Goal: Communication & Community: Share content

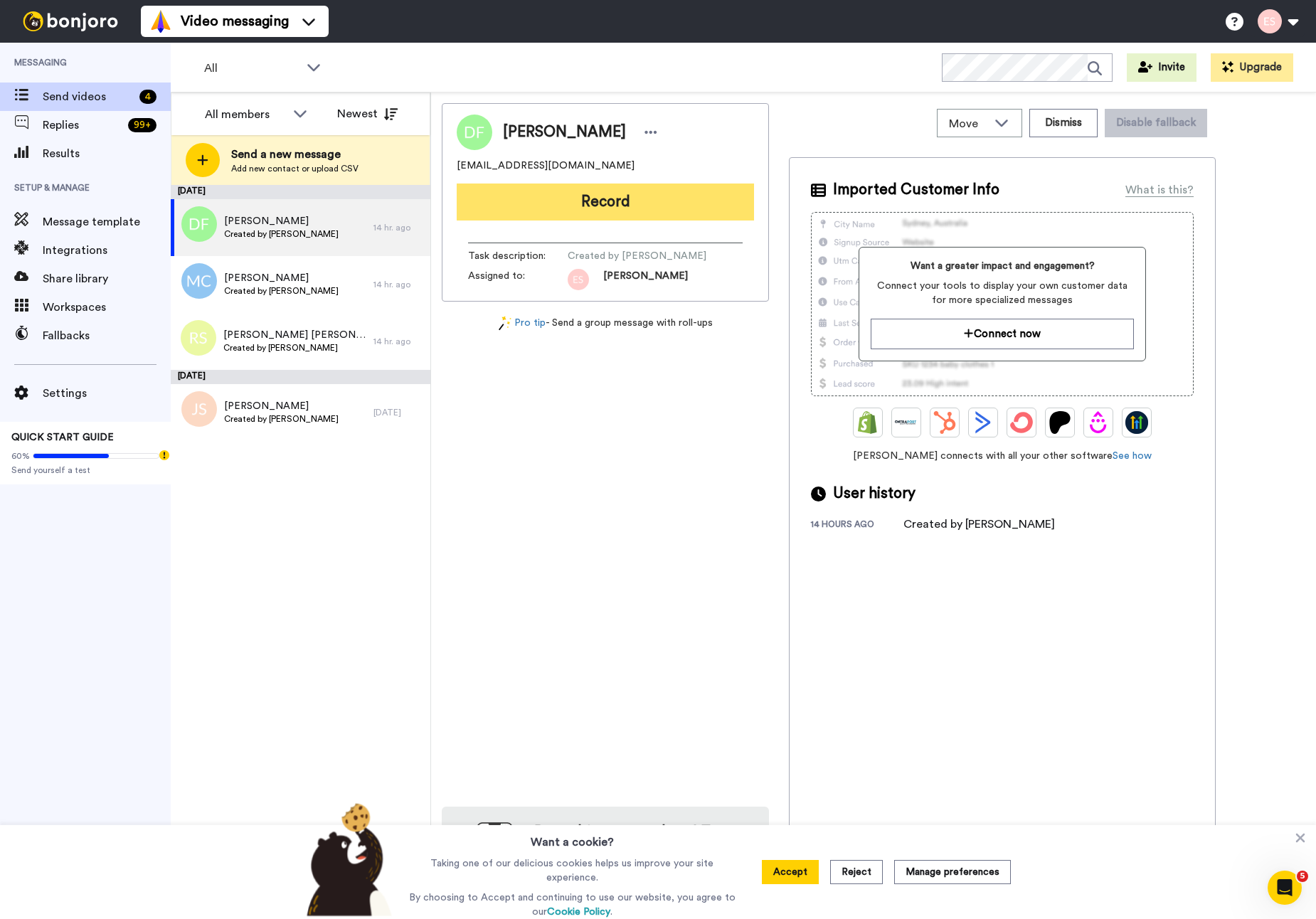
click at [698, 210] on button "Record" at bounding box center [606, 202] width 297 height 37
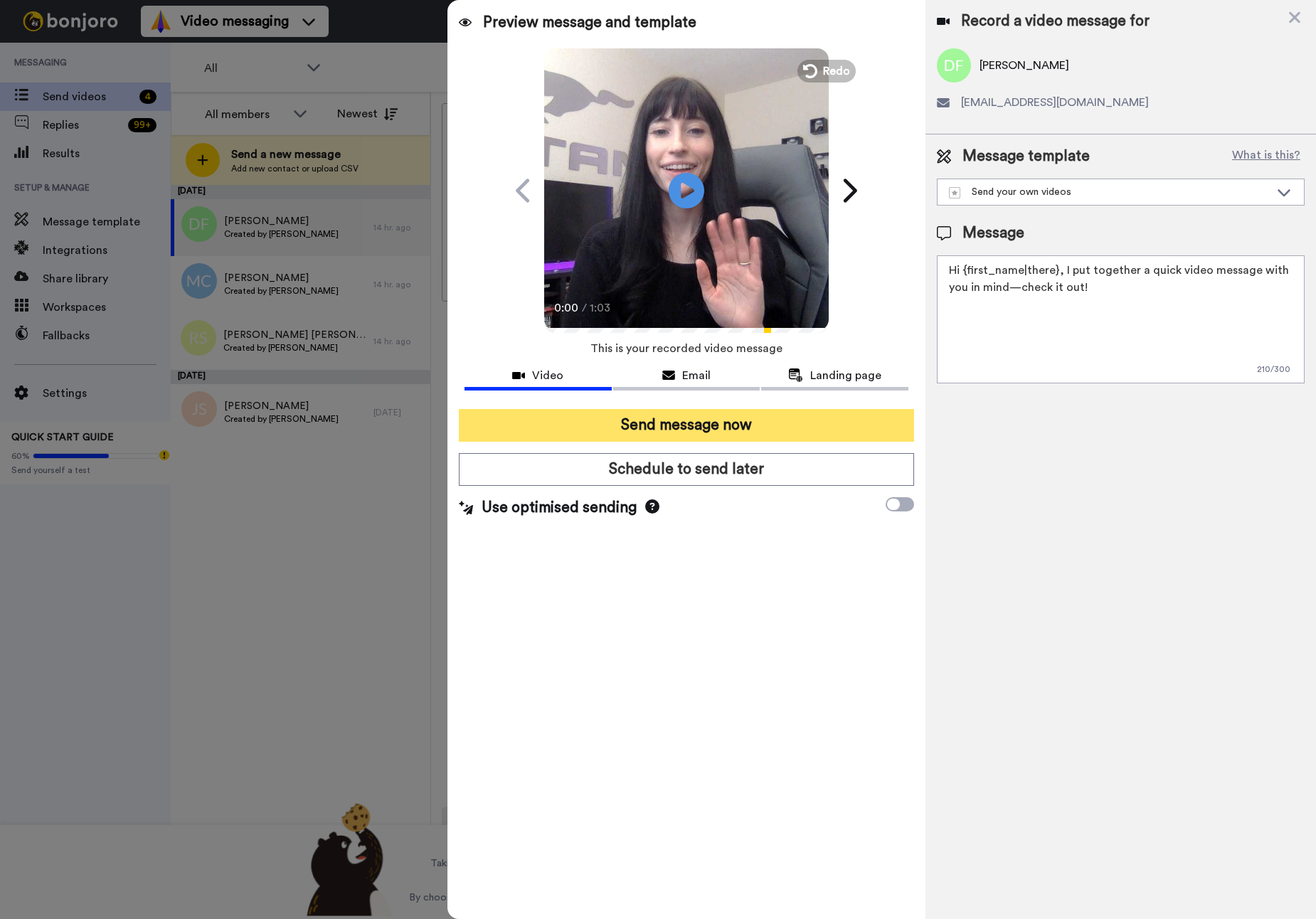
click at [740, 432] on button "Send message now" at bounding box center [686, 426] width 455 height 33
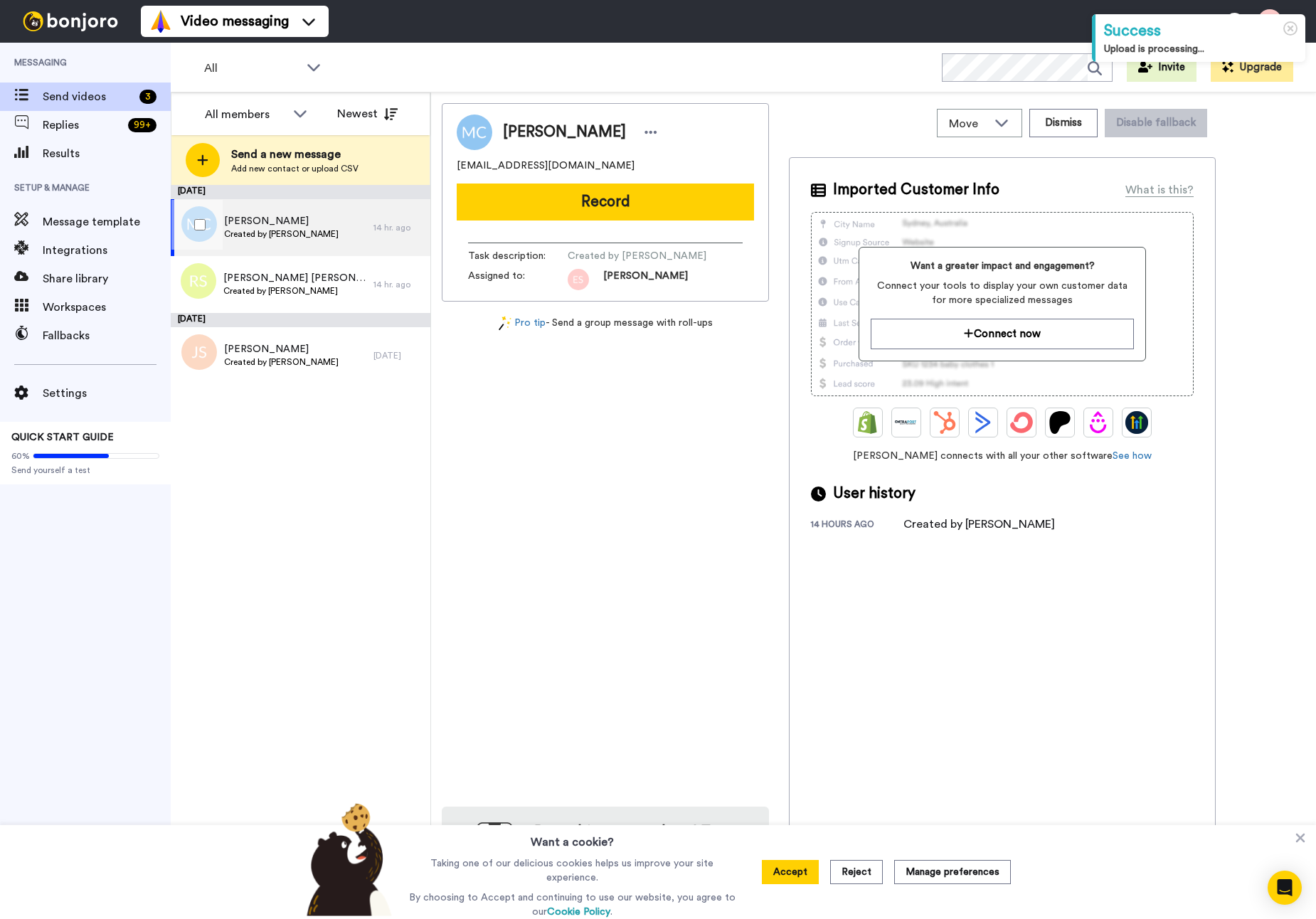
click at [261, 235] on span "Created by [PERSON_NAME]" at bounding box center [281, 234] width 115 height 11
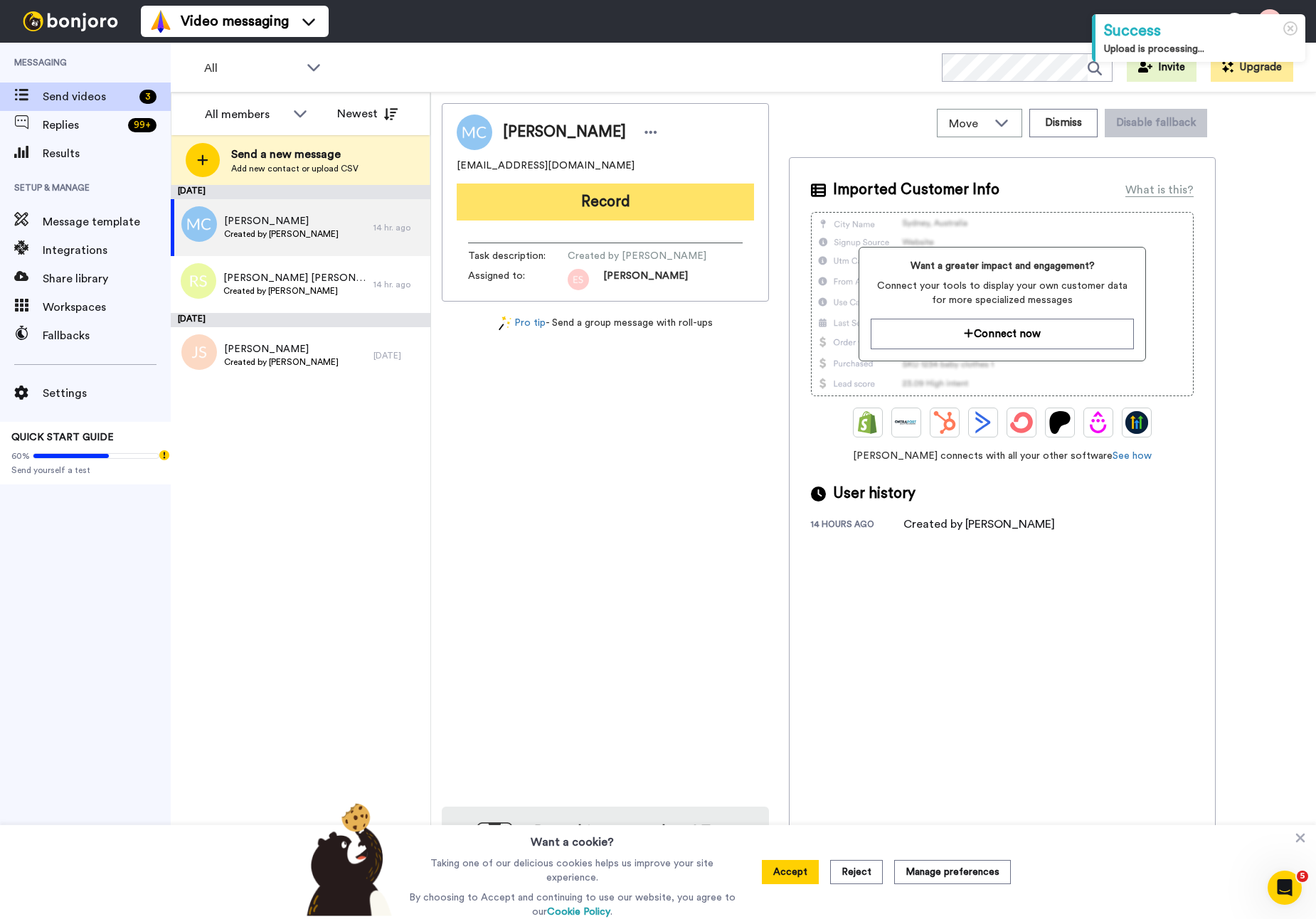
click at [554, 197] on button "Record" at bounding box center [606, 202] width 297 height 37
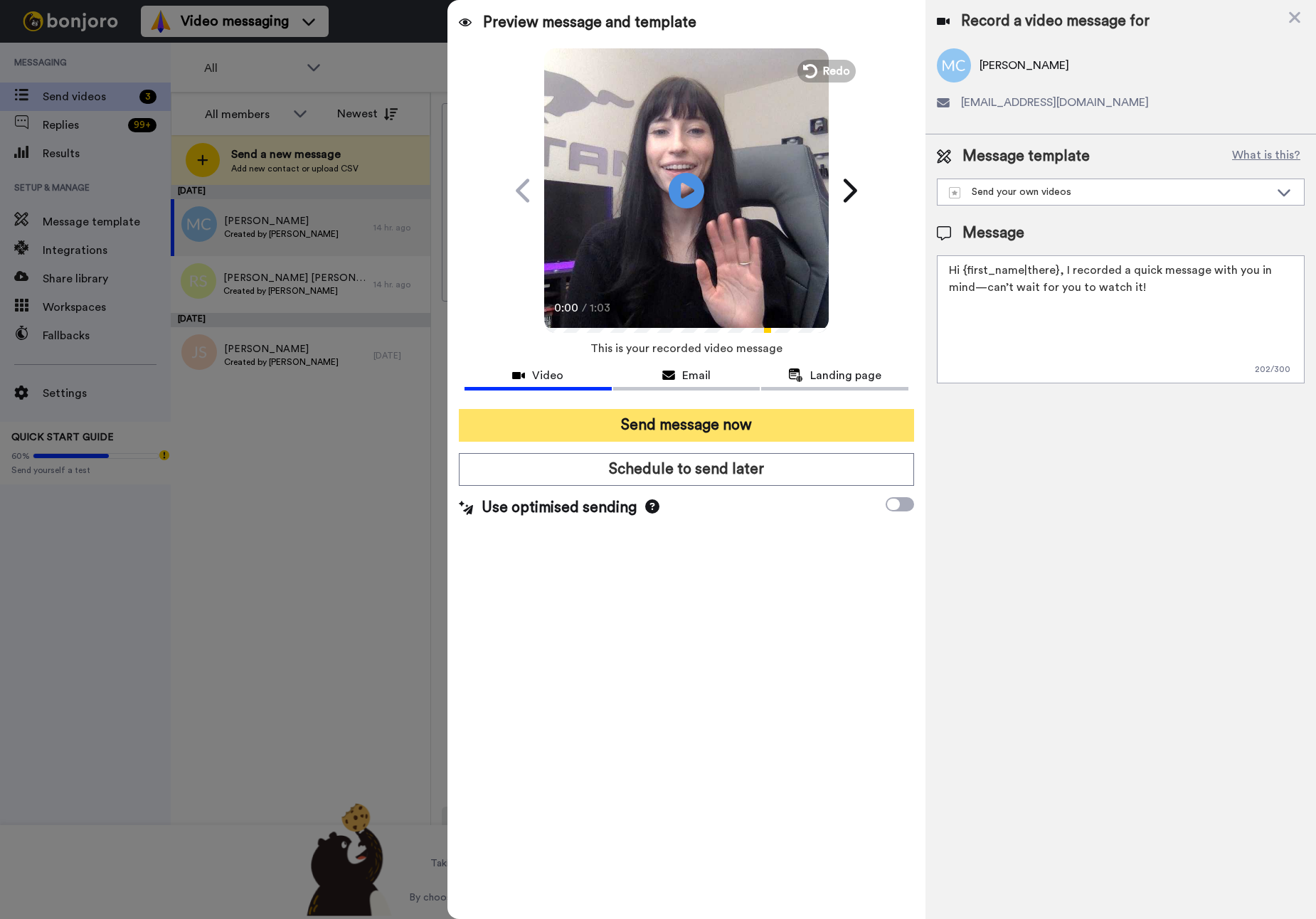
click at [568, 417] on button "Send message now" at bounding box center [686, 426] width 455 height 33
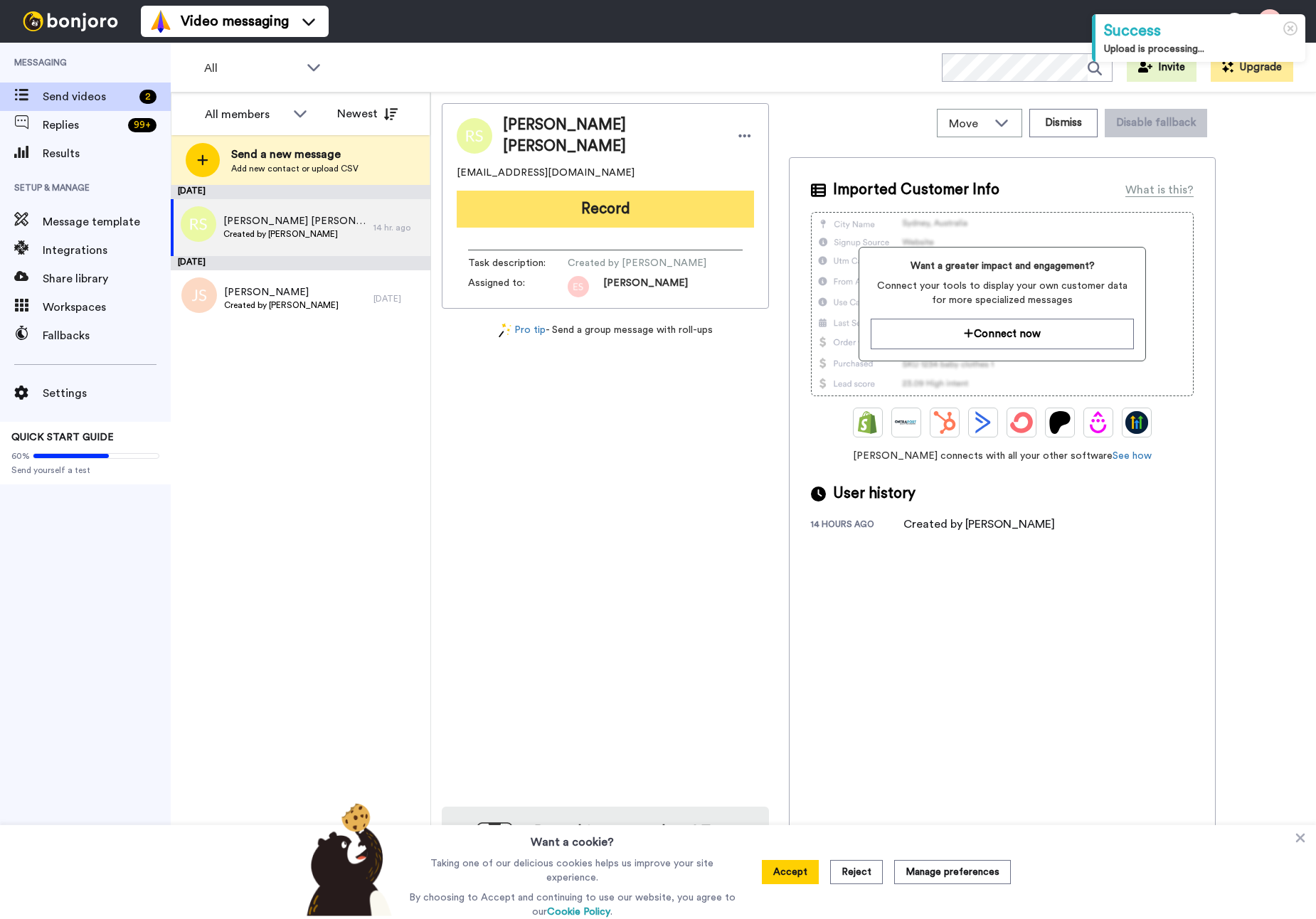
click at [664, 200] on button "Record" at bounding box center [606, 209] width 297 height 37
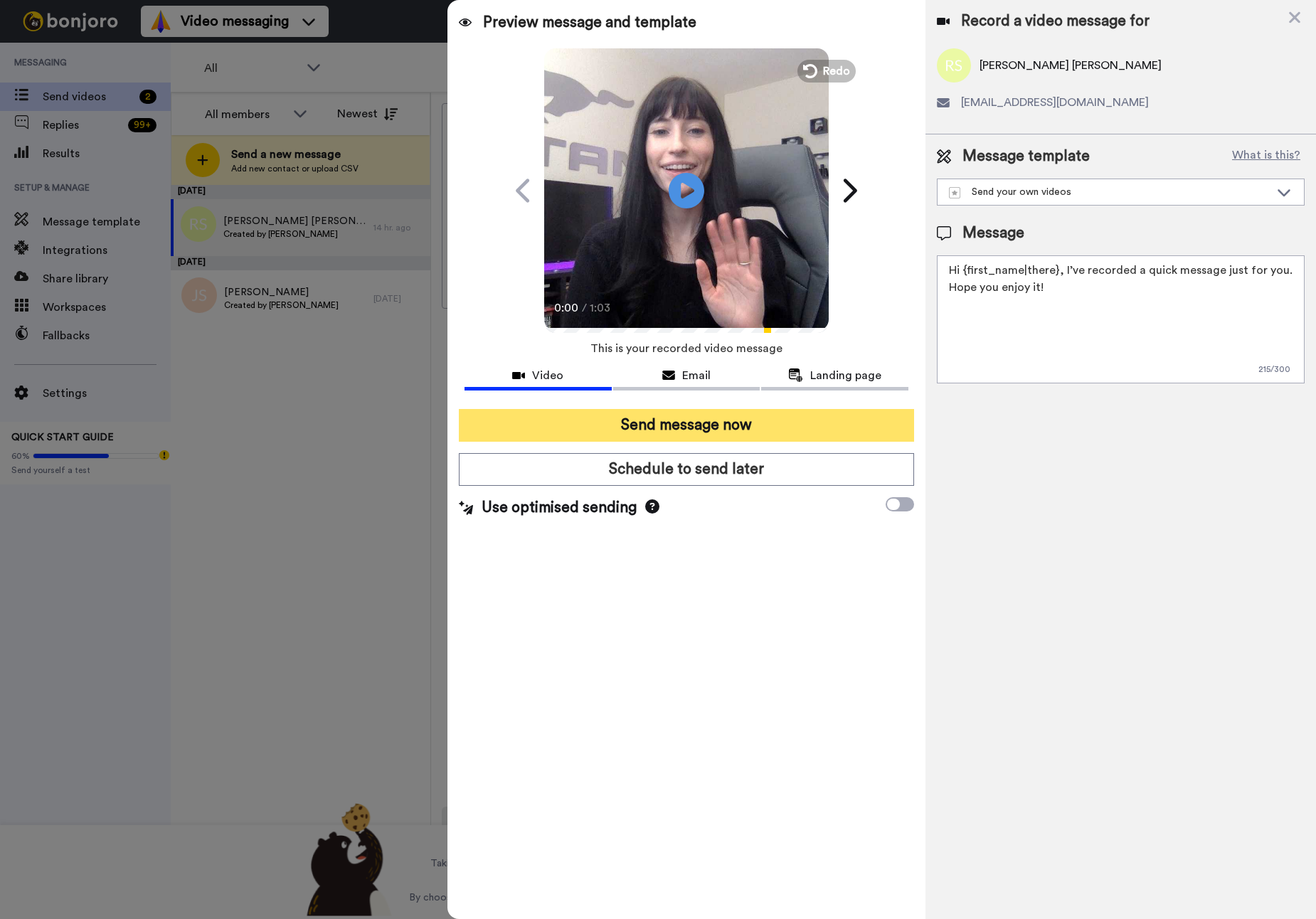
click at [684, 428] on button "Send message now" at bounding box center [686, 426] width 455 height 33
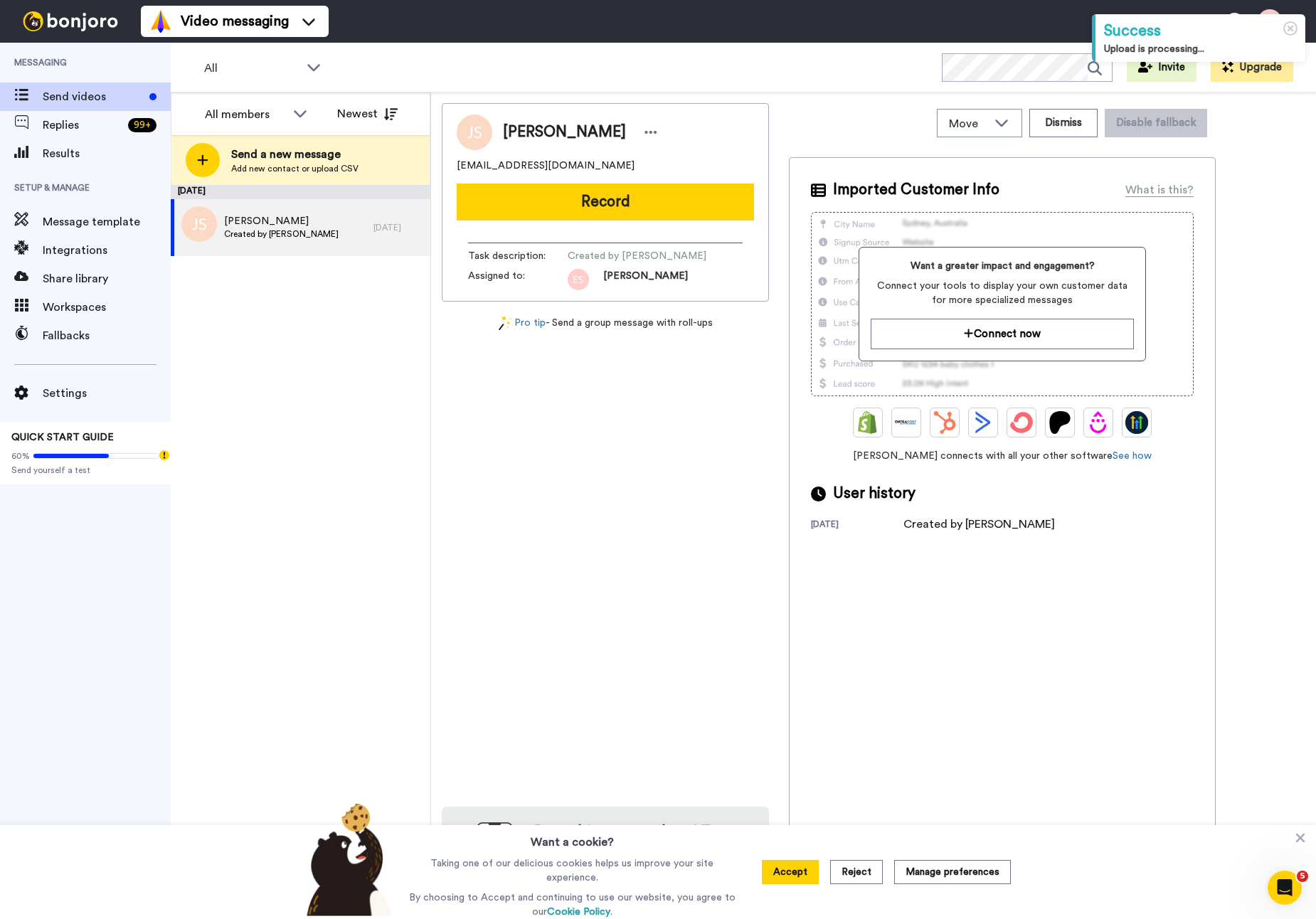
click at [284, 293] on div "September 20 Jenn Sulewski Created by Esther Scharpf 3 days ago" at bounding box center [300, 552] width 260 height 734
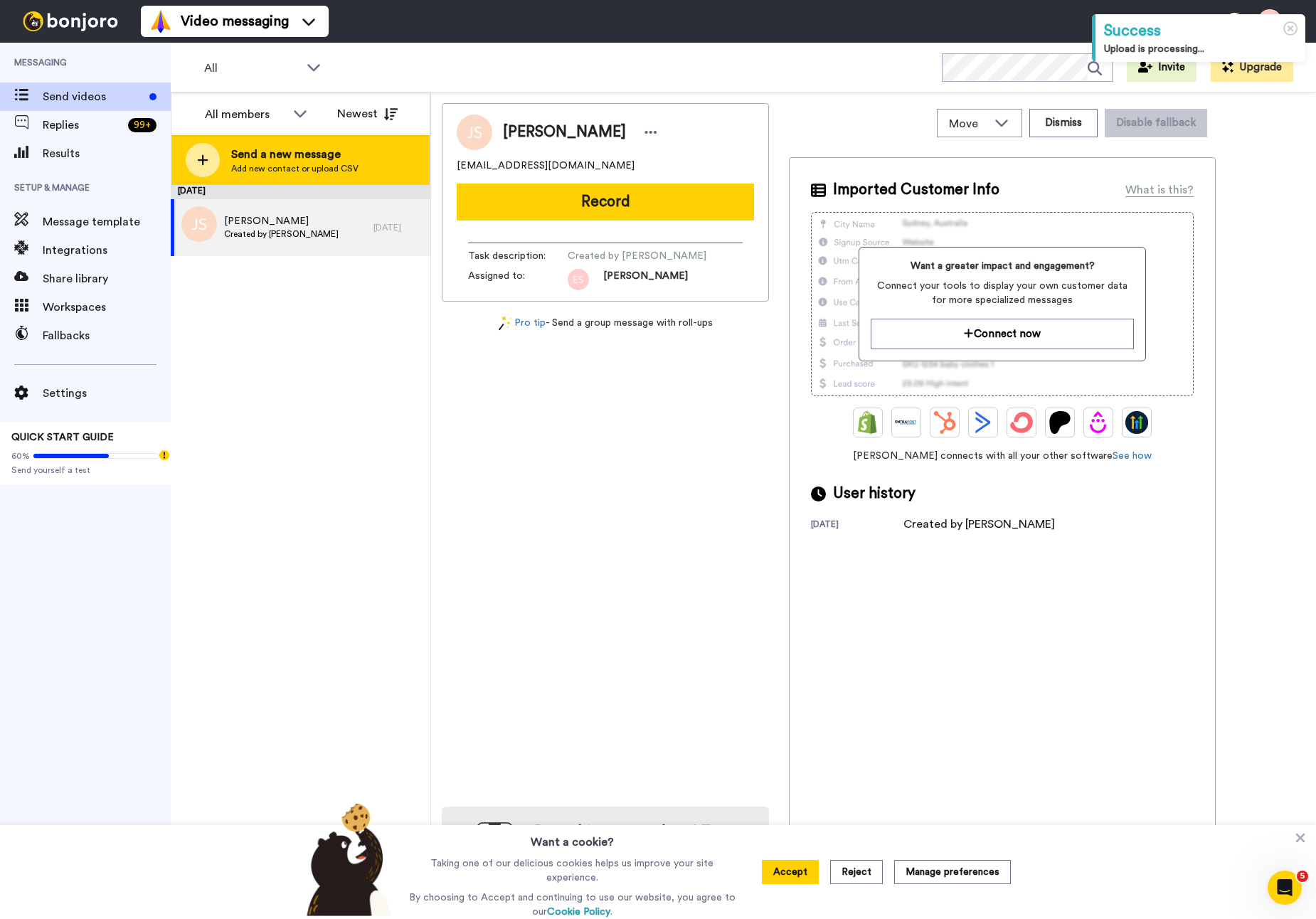
click at [257, 146] on span "Send a new message" at bounding box center [295, 154] width 128 height 17
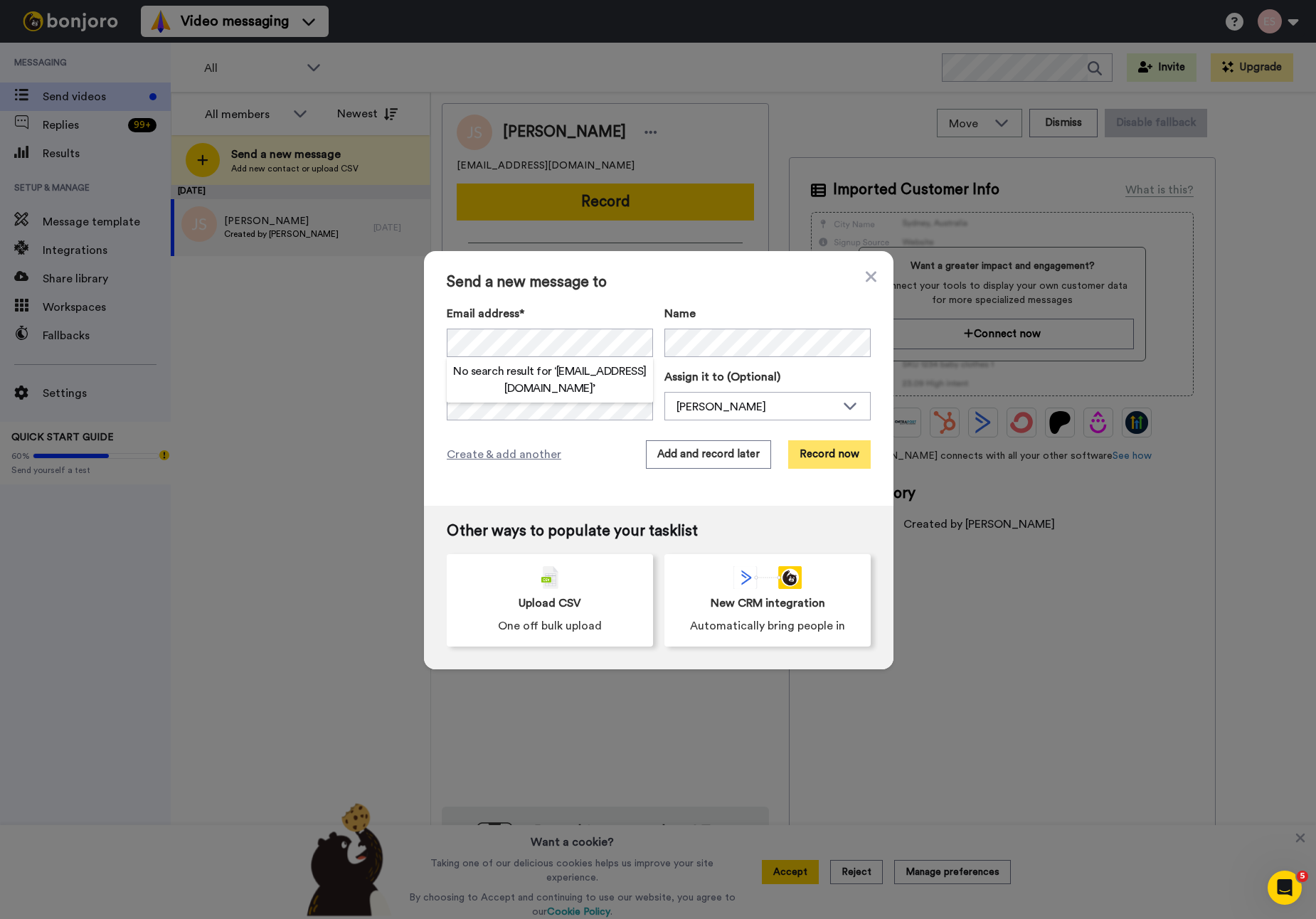
click at [833, 453] on button "Record now" at bounding box center [830, 454] width 83 height 28
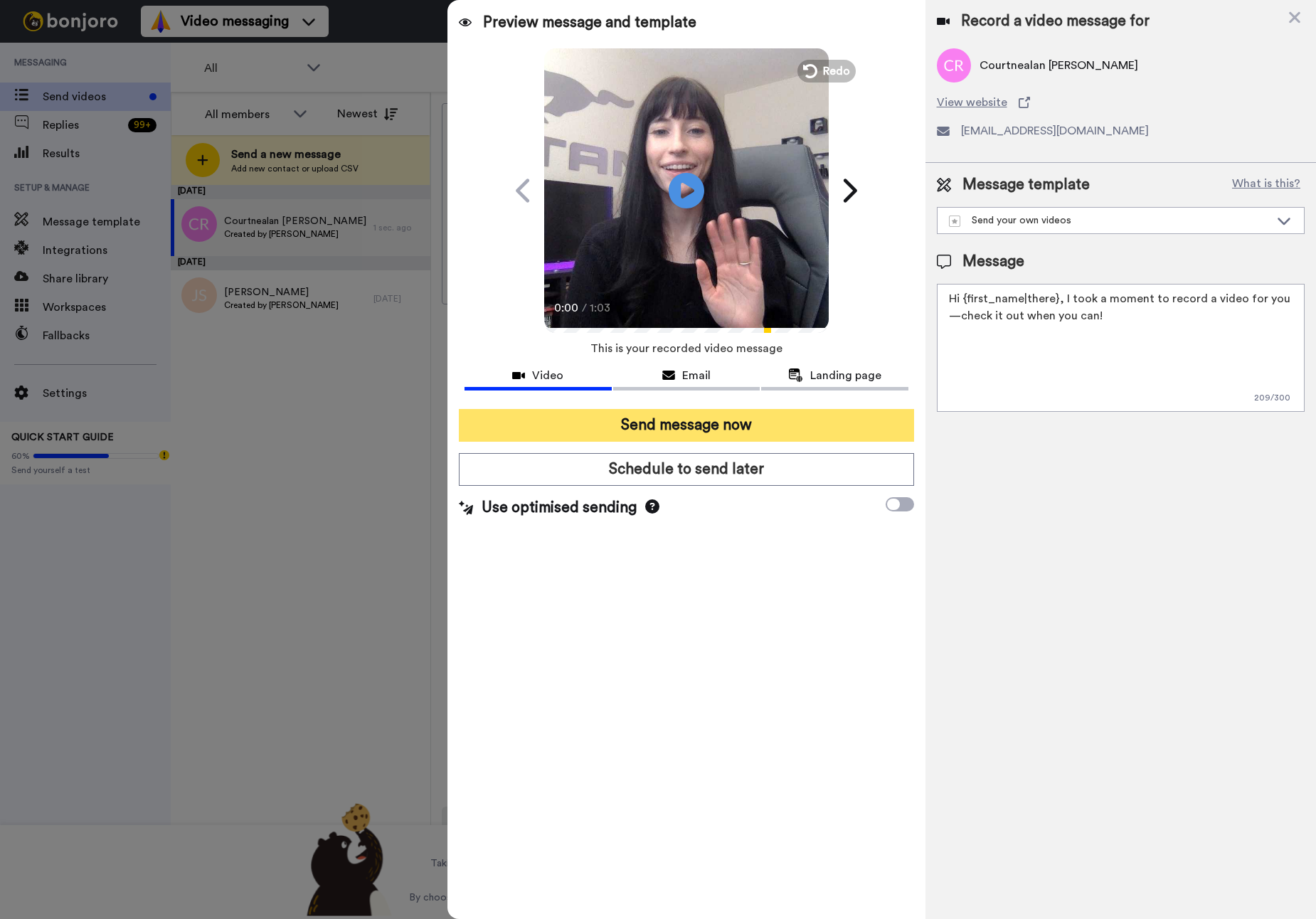
click at [724, 419] on button "Send message now" at bounding box center [686, 426] width 455 height 33
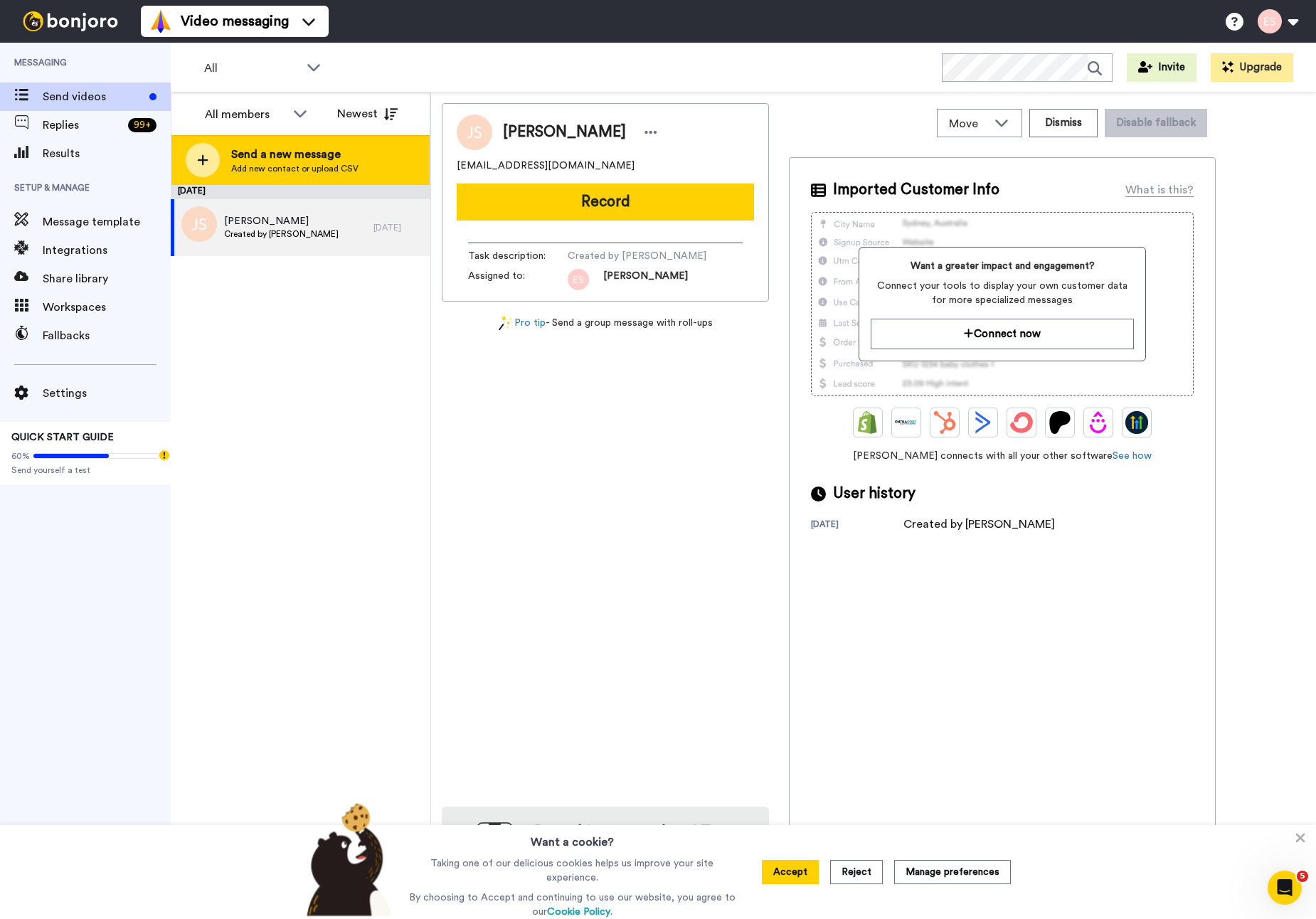
click at [331, 163] on span "Add new contact or upload CSV" at bounding box center [295, 168] width 128 height 11
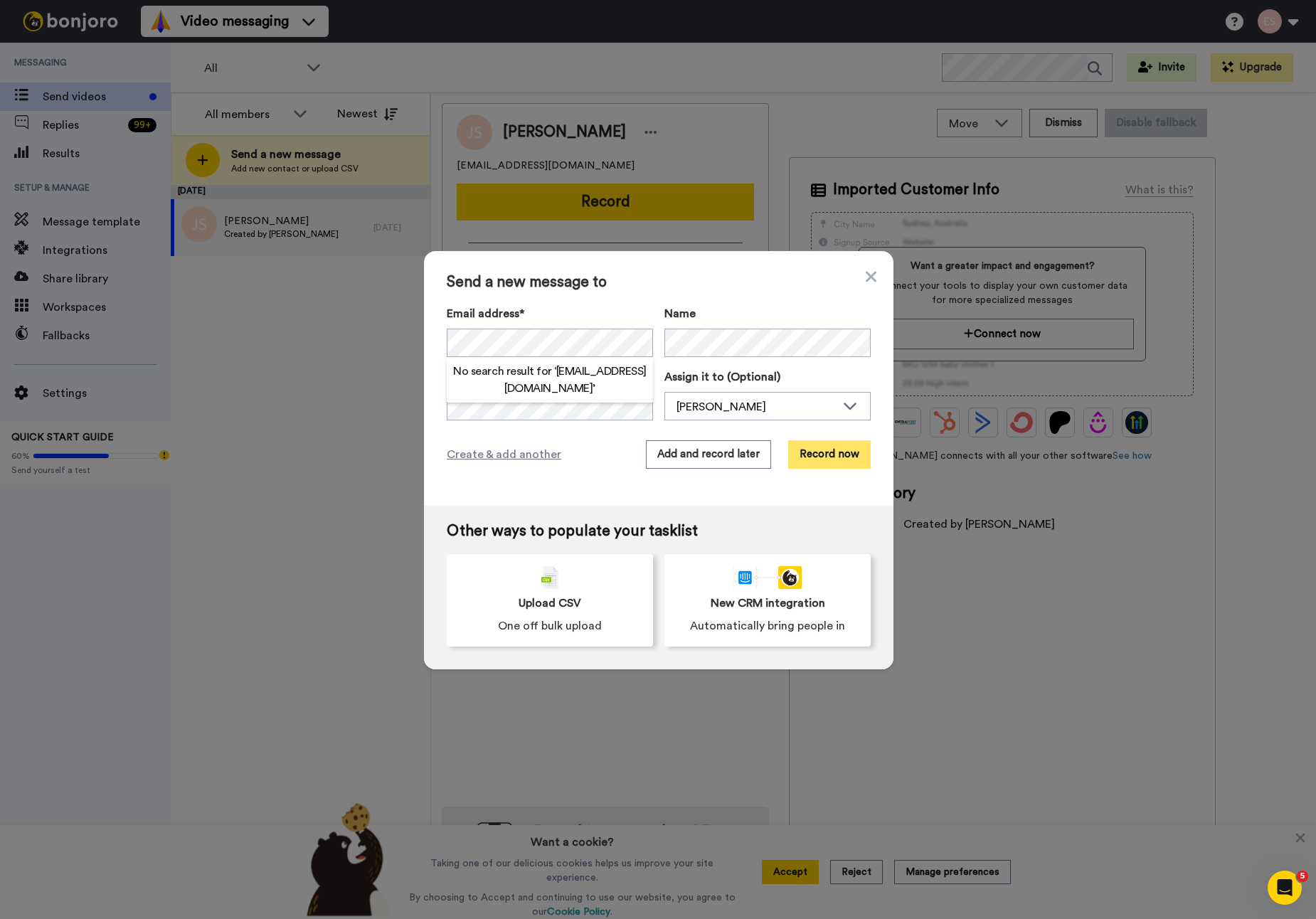
click at [826, 453] on button "Record now" at bounding box center [830, 454] width 83 height 28
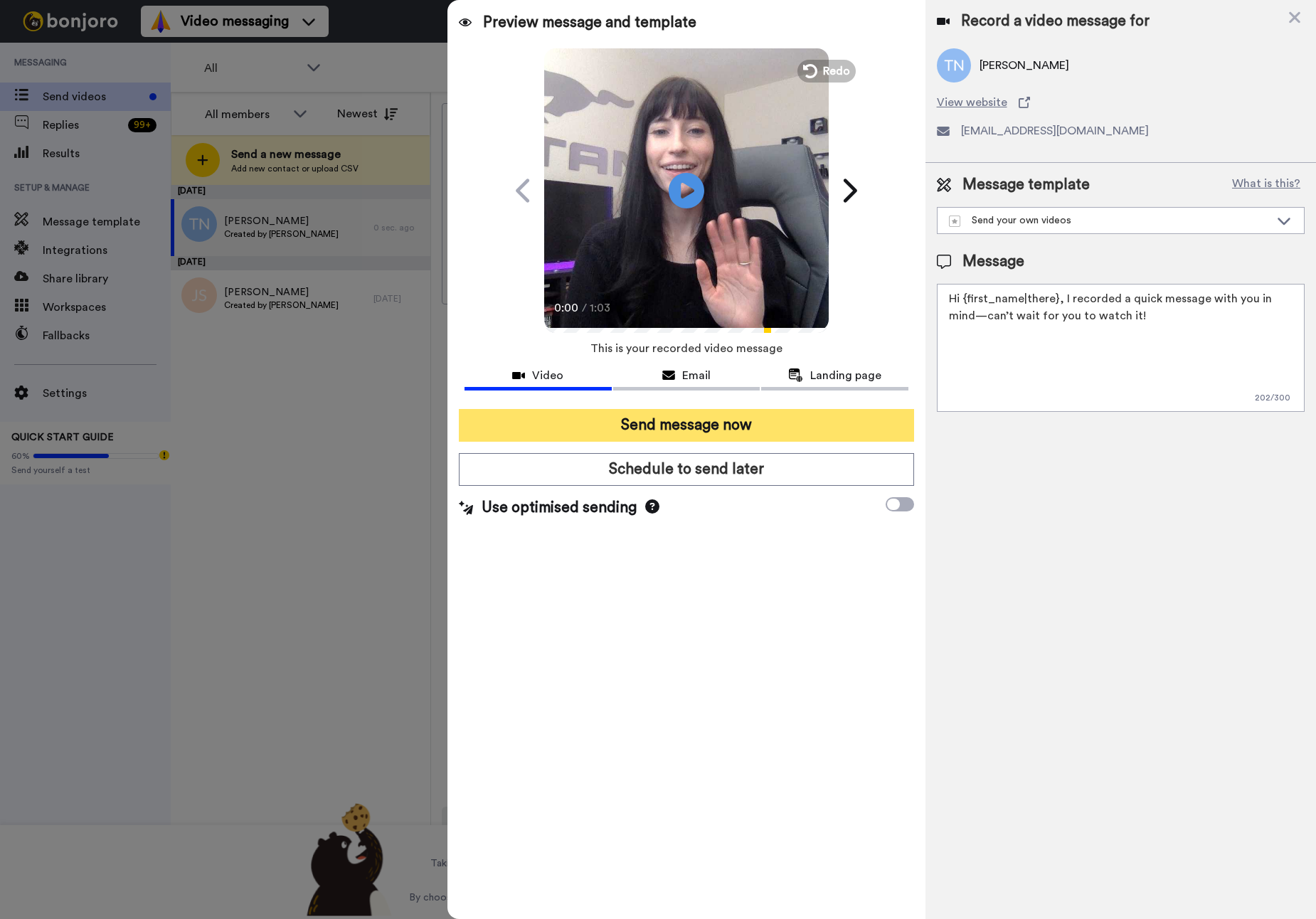
click at [608, 423] on button "Send message now" at bounding box center [686, 426] width 455 height 33
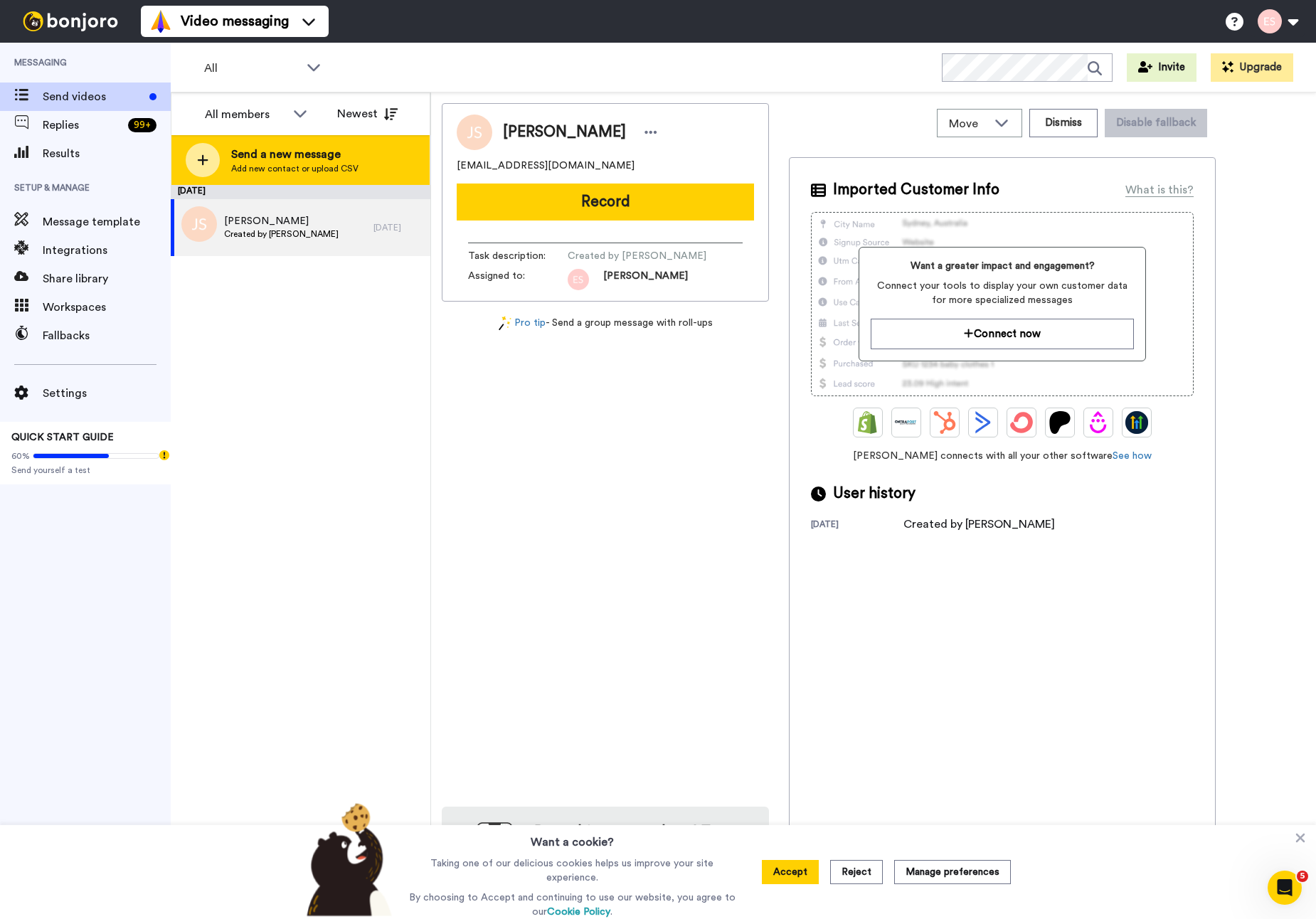
click at [249, 164] on span "Add new contact or upload CSV" at bounding box center [295, 168] width 128 height 11
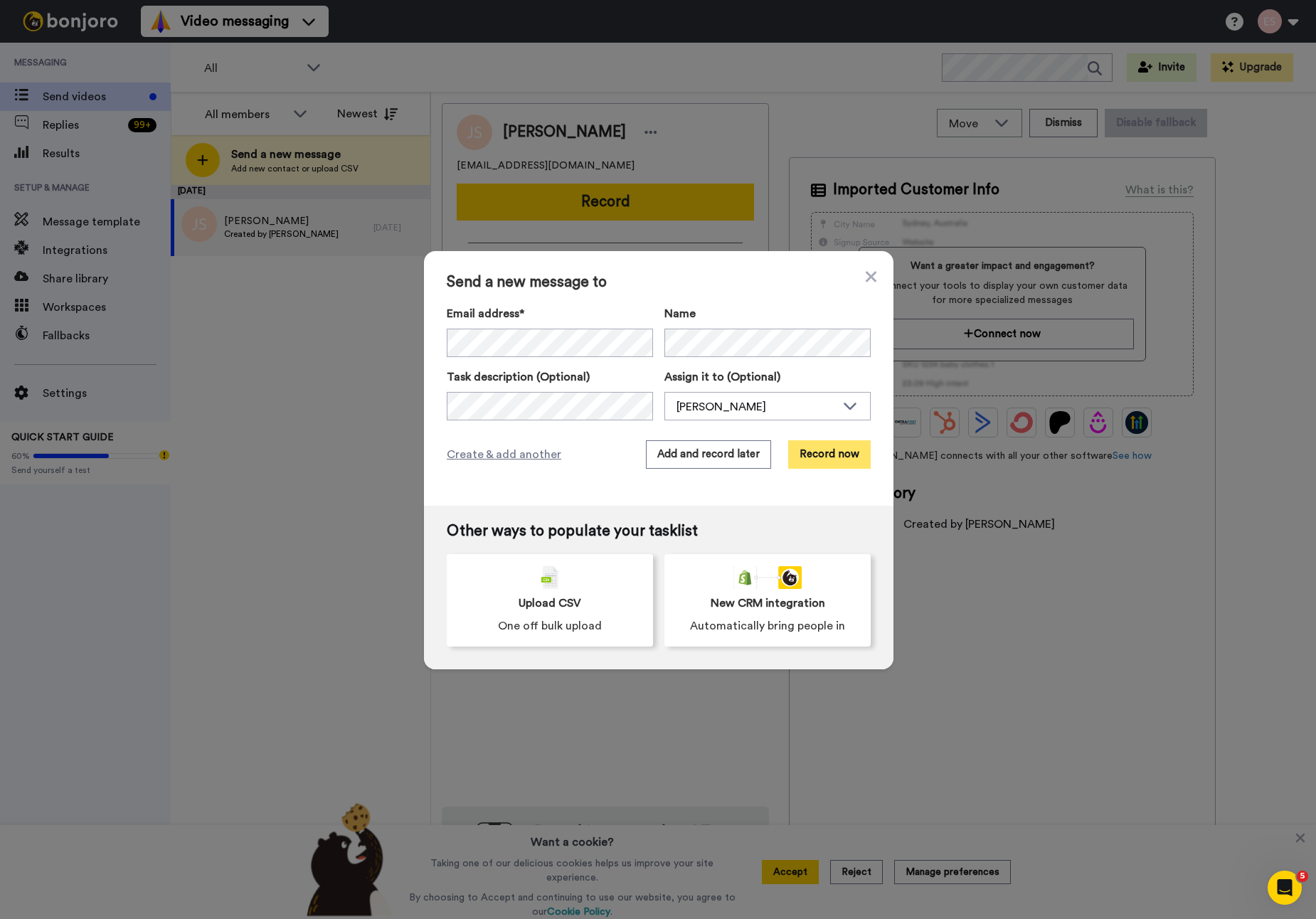
click at [838, 446] on button "Record now" at bounding box center [830, 454] width 83 height 28
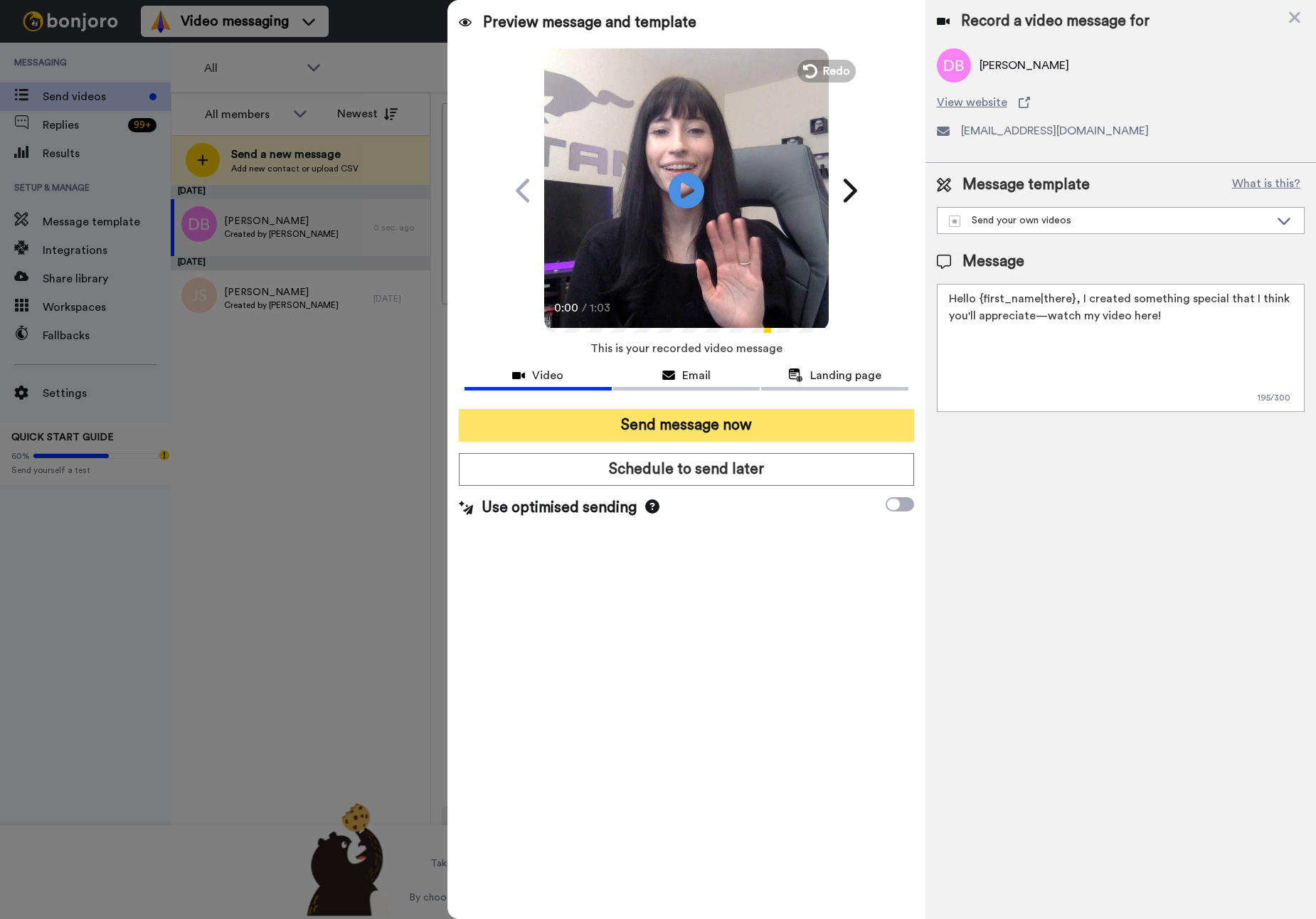
click at [632, 434] on button "Send message now" at bounding box center [686, 426] width 455 height 33
